Goal: Find specific page/section: Find specific page/section

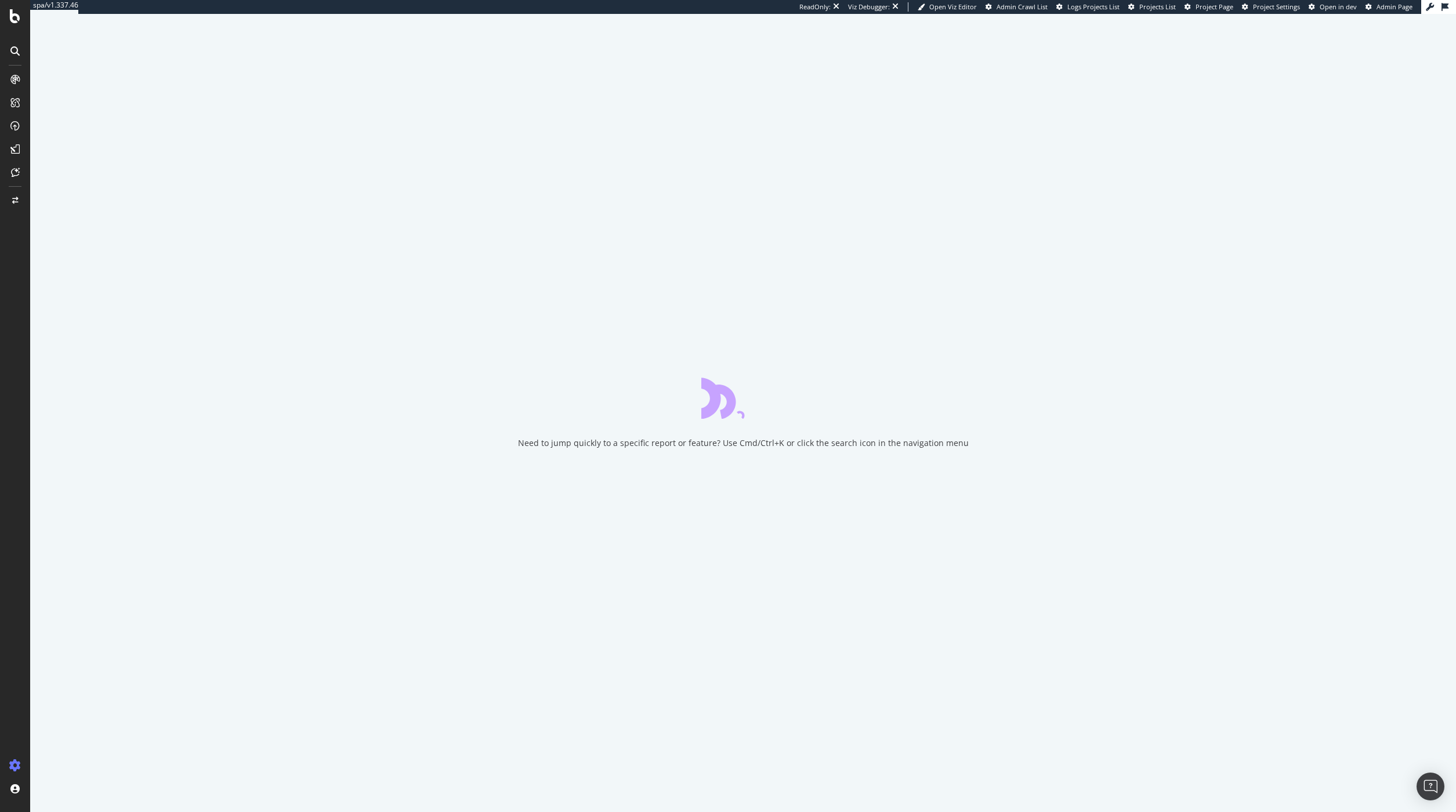
click at [1022, 3] on span "Admin Crawl List" at bounding box center [1022, 6] width 51 height 8
